Goal: Check status

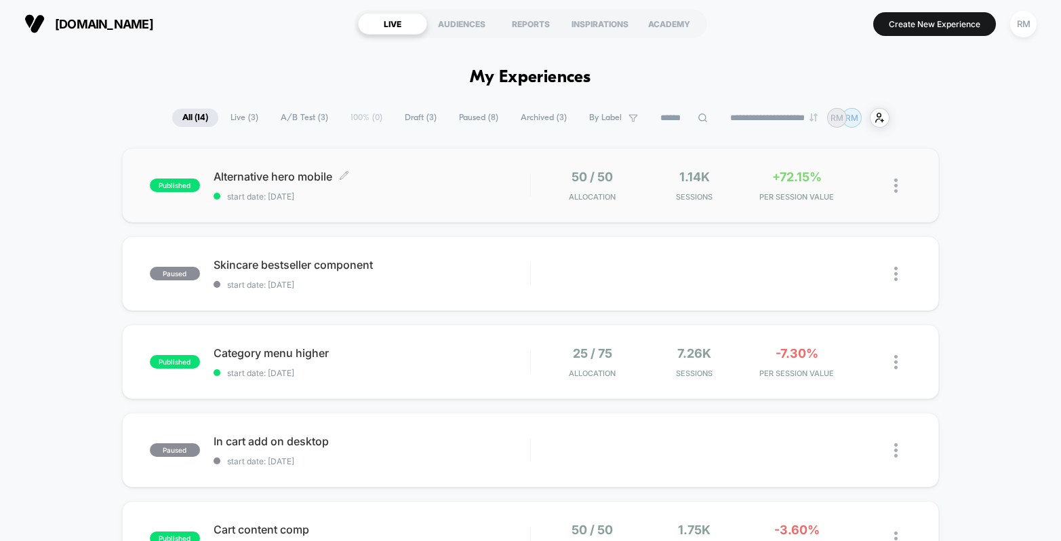
click at [416, 187] on div "Alternative hero mobile Click to edit experience details Click to edit experien…" at bounding box center [372, 186] width 317 height 32
